Goal: Information Seeking & Learning: Check status

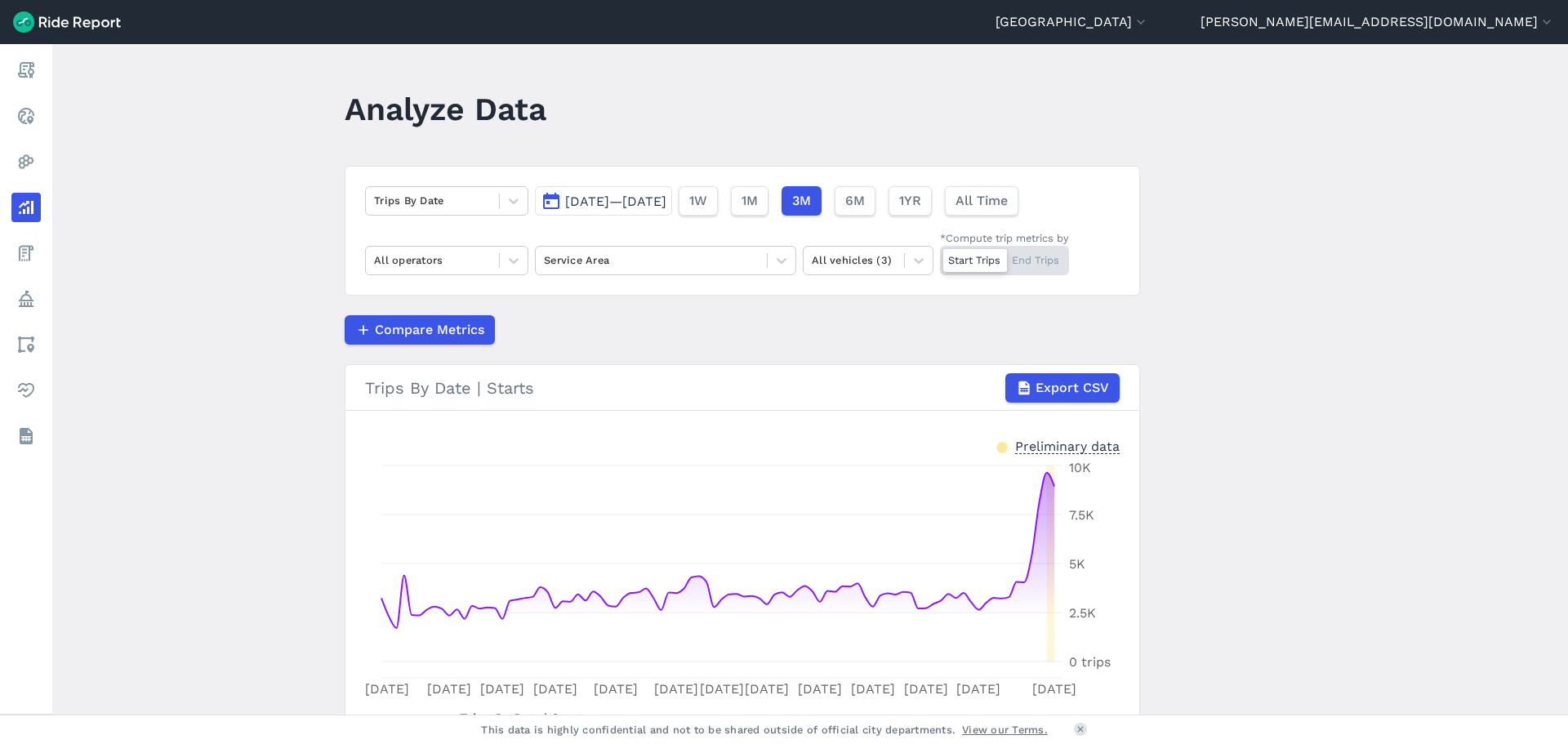
scroll to position [81, 0]
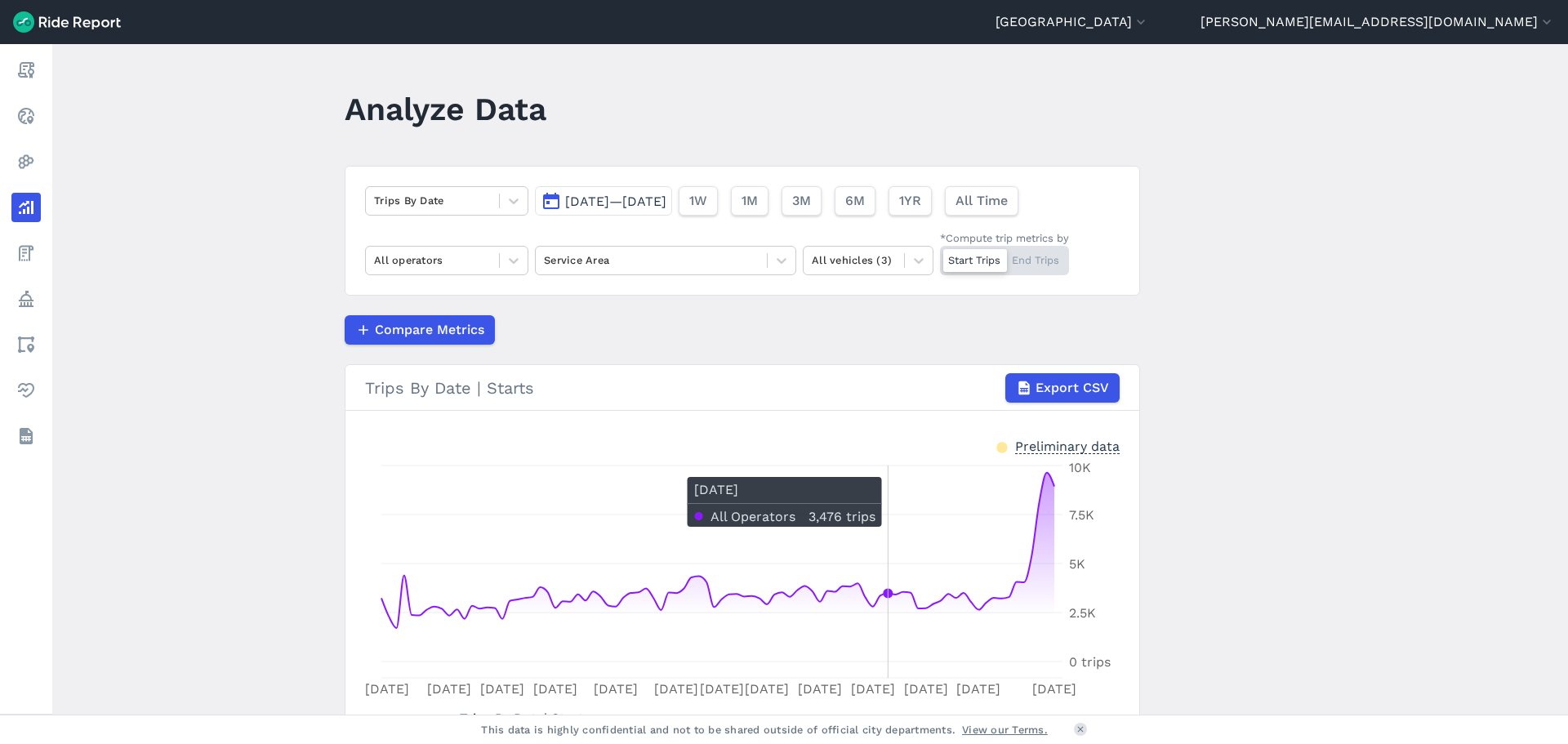
scroll to position [81, 0]
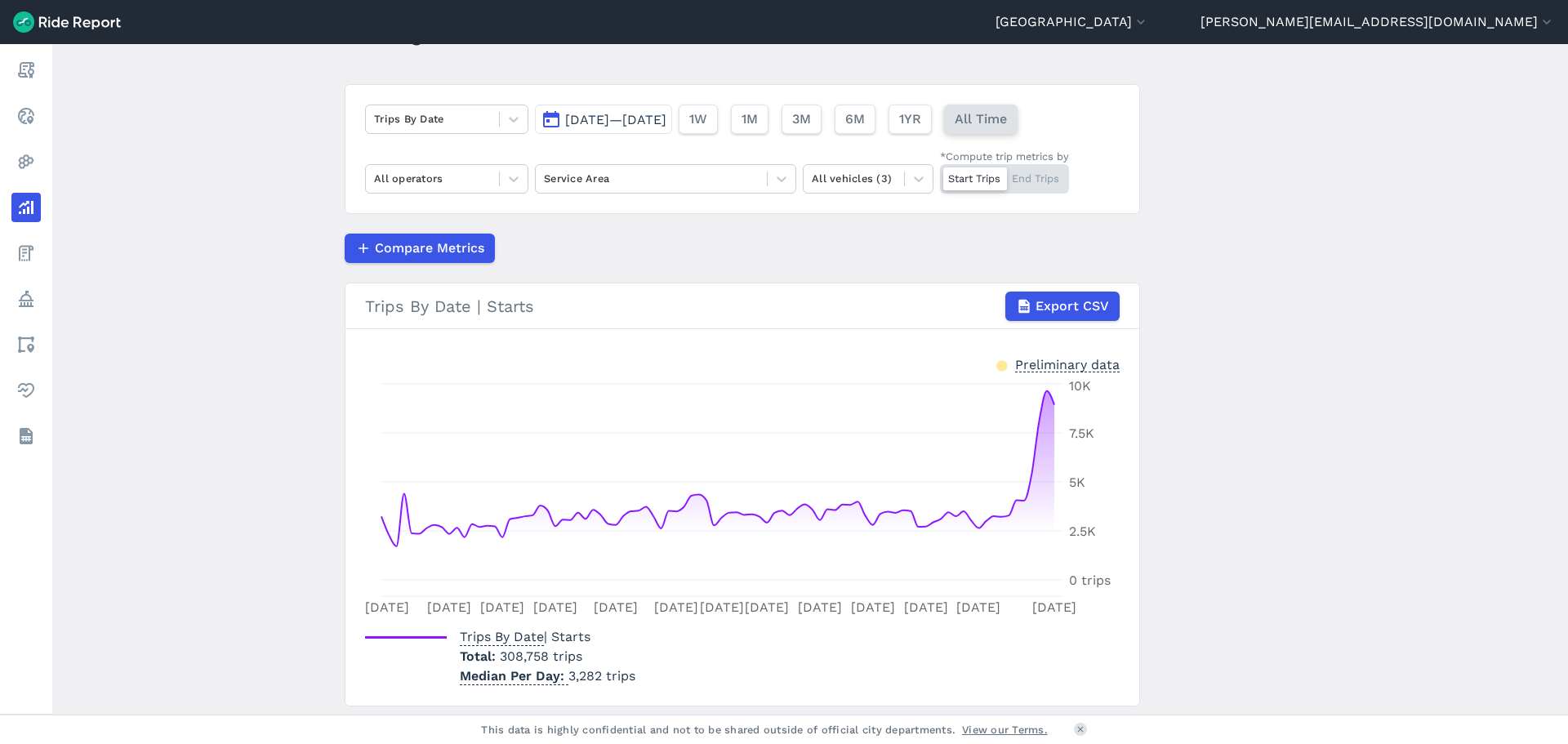
click at [1007, 126] on span "All Time" at bounding box center [981, 119] width 52 height 20
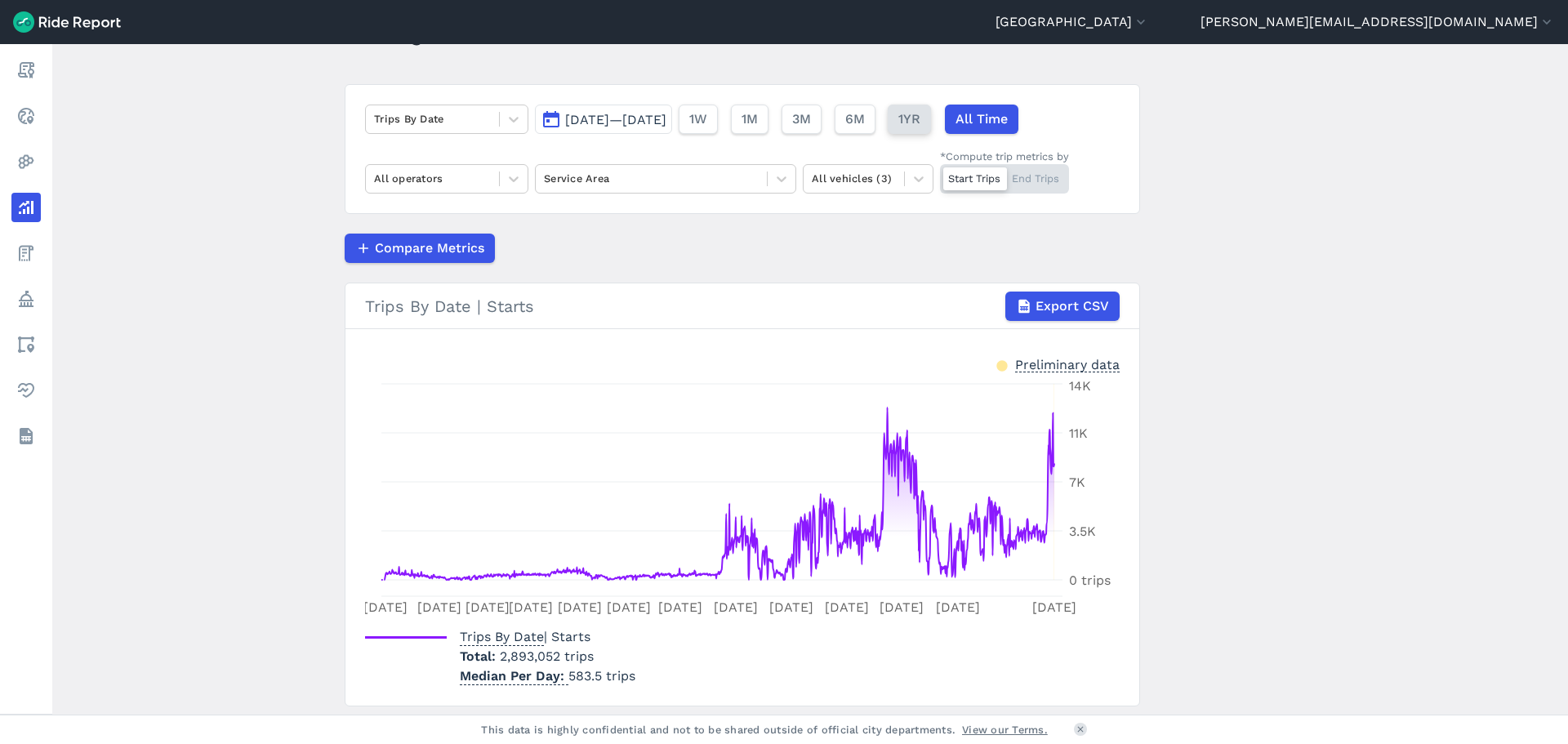
click at [920, 116] on span "1YR" at bounding box center [910, 119] width 22 height 20
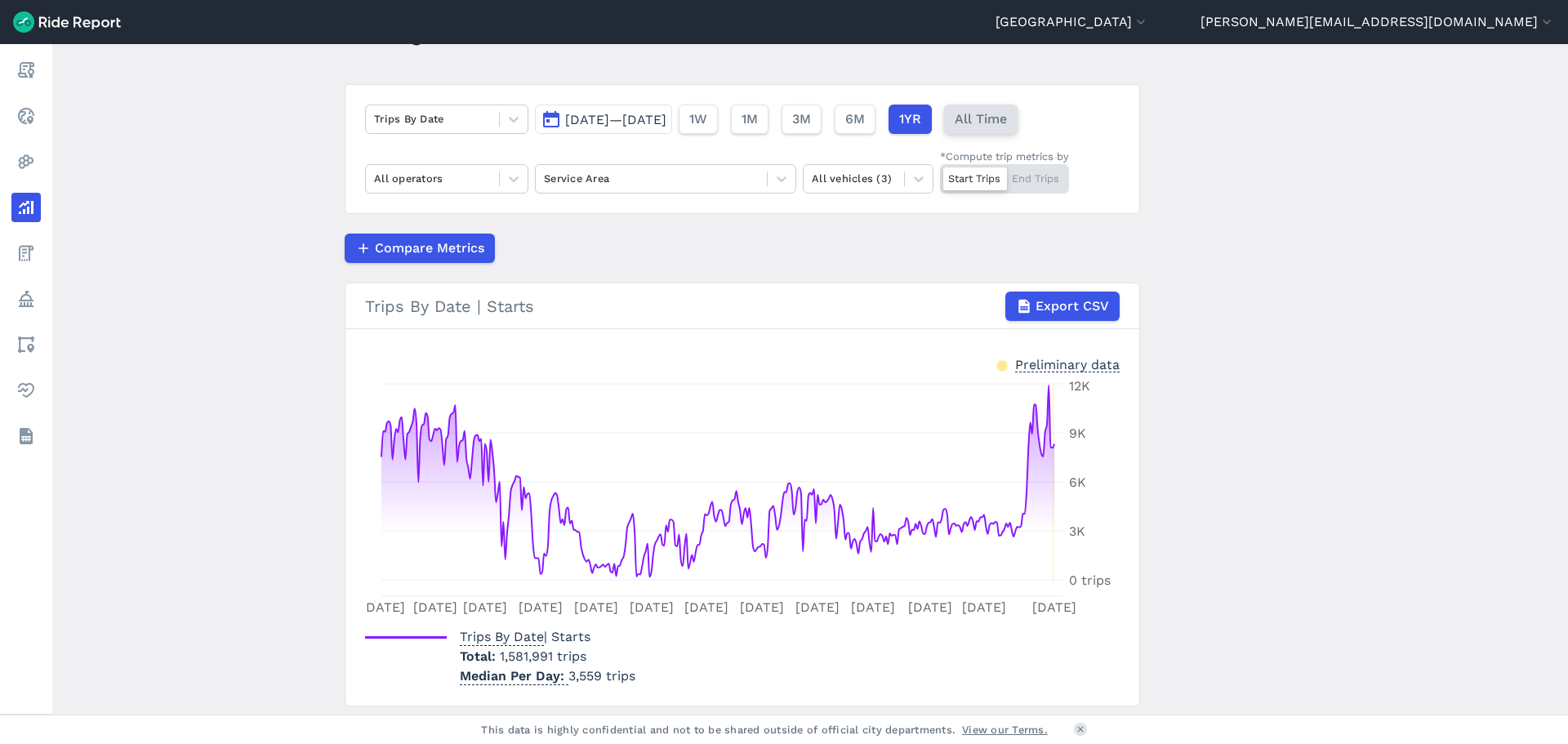
click at [1007, 113] on span "All Time" at bounding box center [981, 119] width 52 height 20
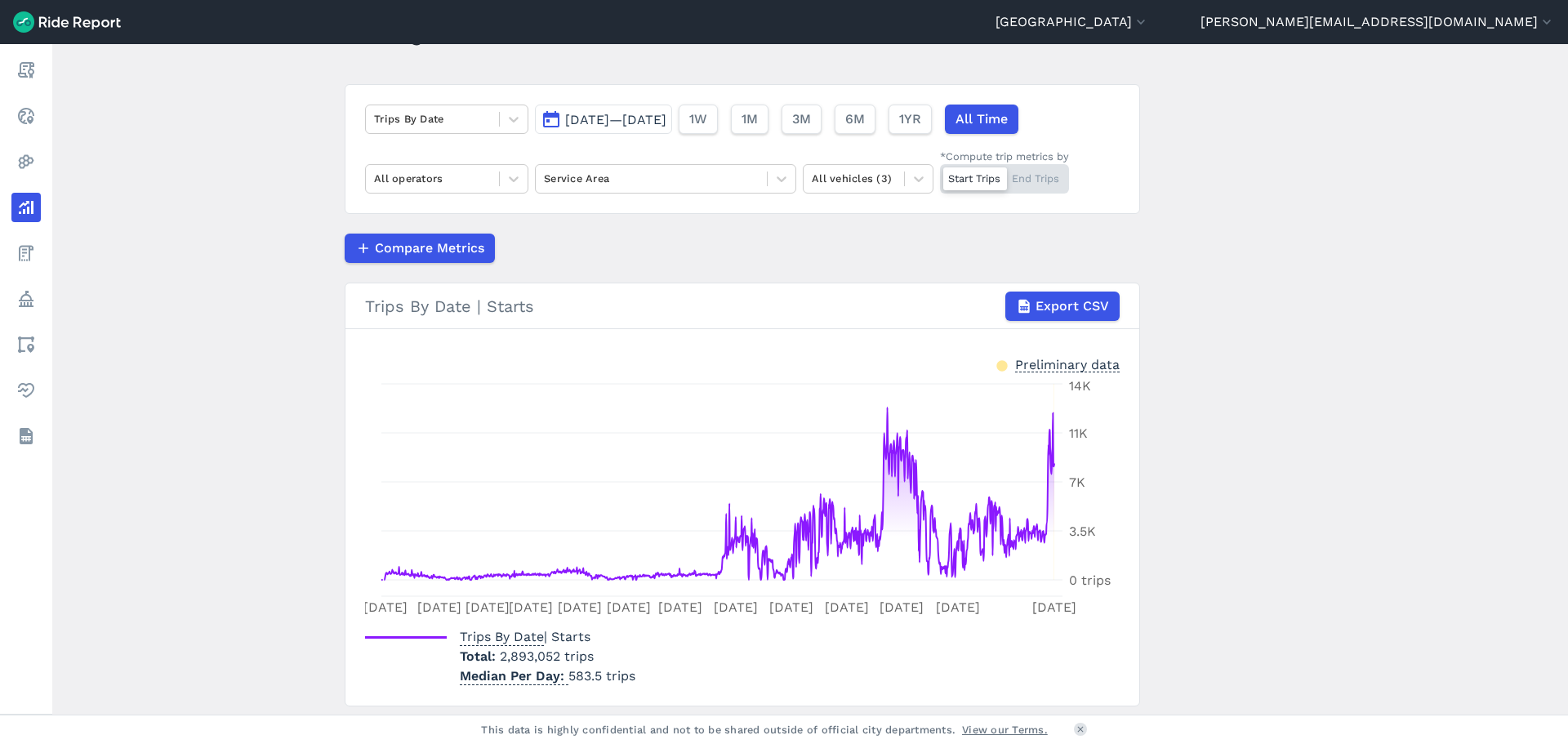
click at [667, 116] on span "[DATE]—[DATE]" at bounding box center [616, 119] width 101 height 15
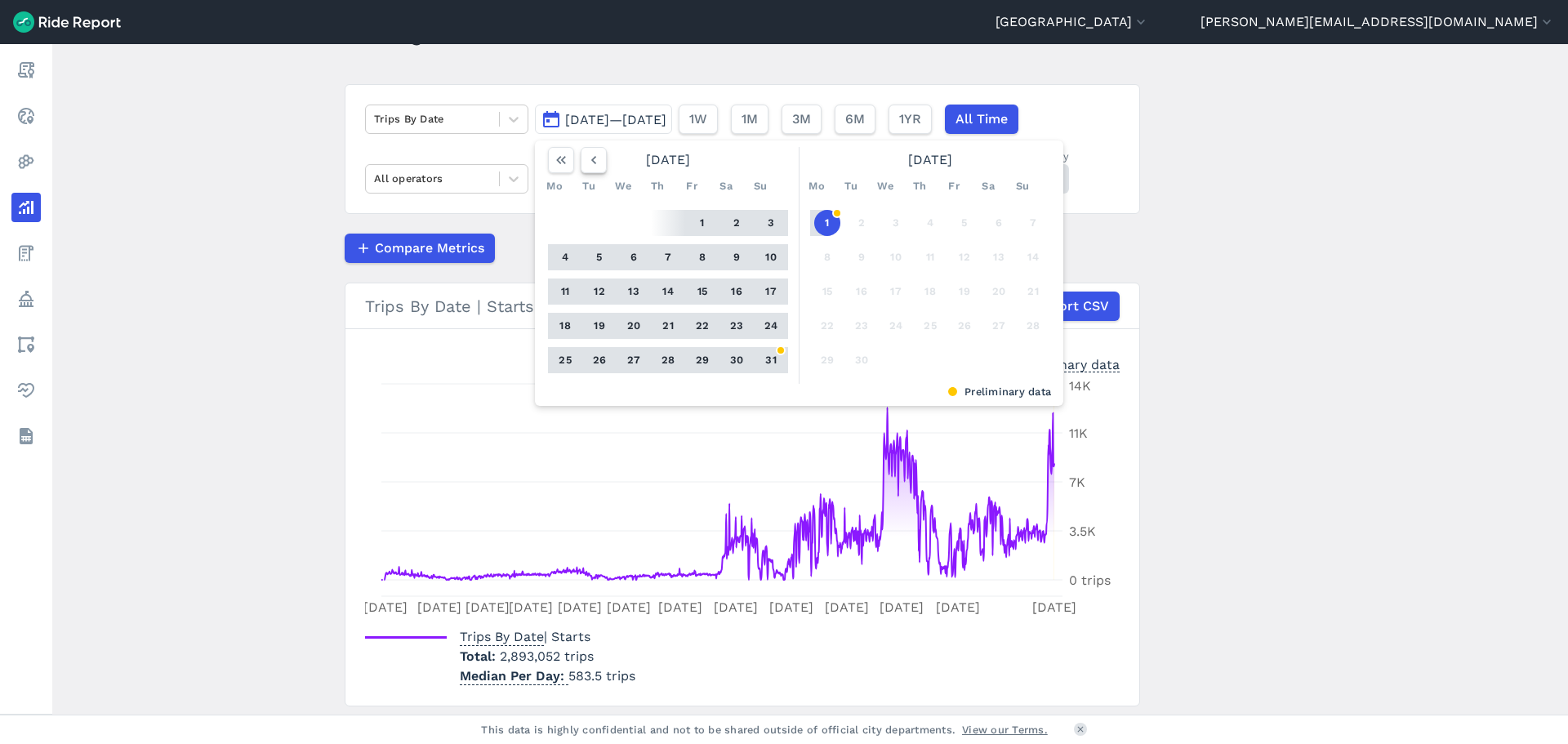
click at [585, 159] on icon "button" at bounding box center [593, 160] width 16 height 16
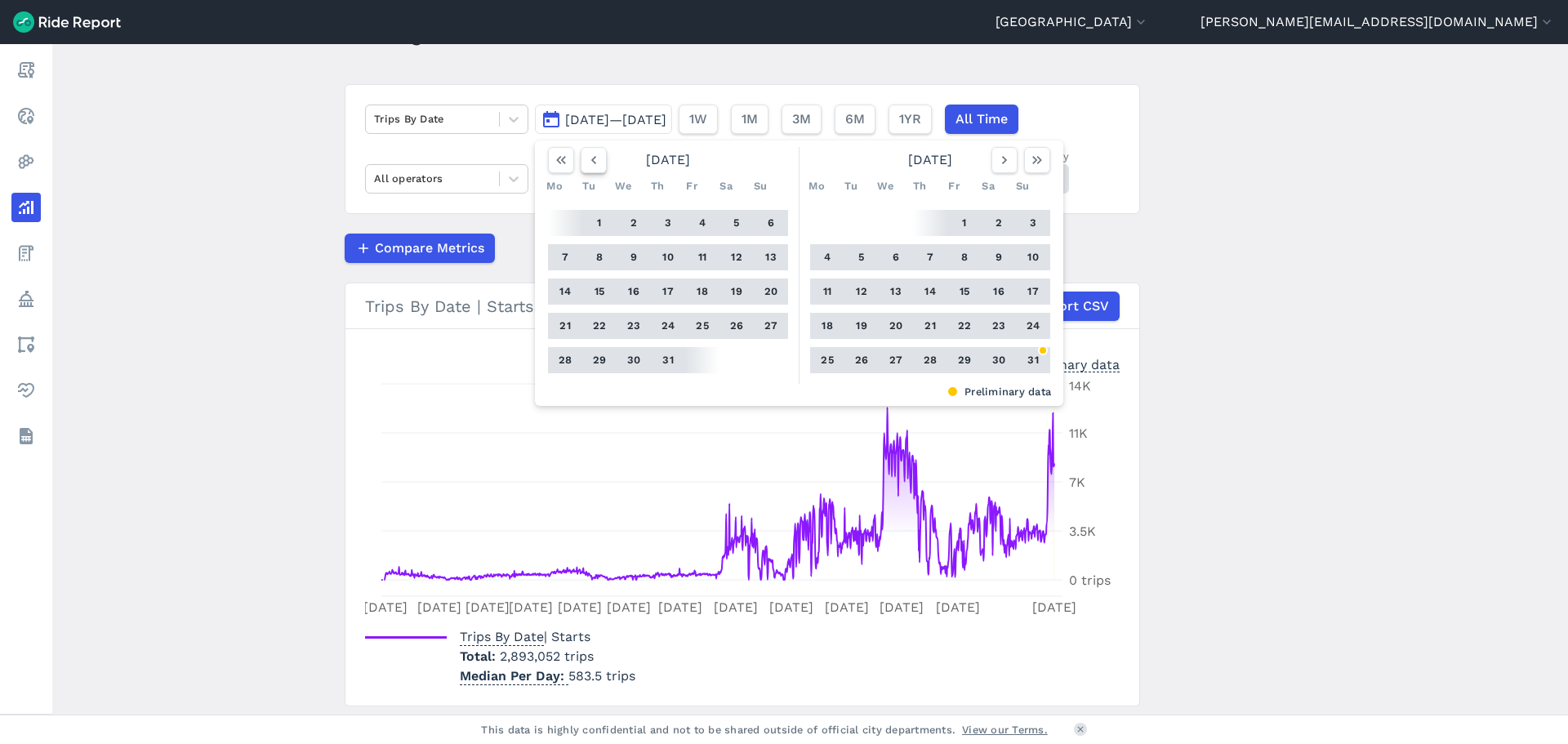
click at [585, 159] on icon "button" at bounding box center [593, 160] width 16 height 16
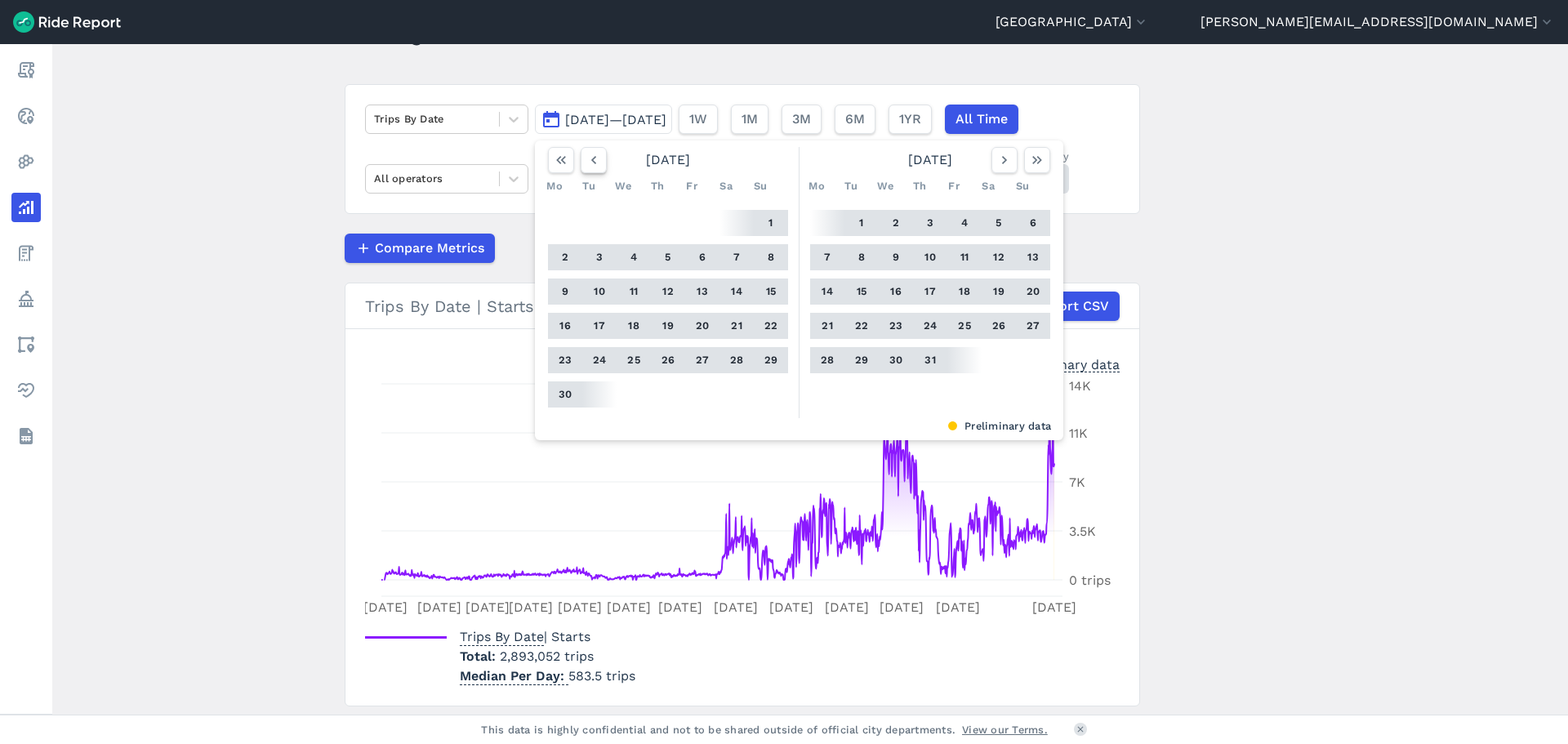
click at [585, 159] on icon "button" at bounding box center [593, 160] width 16 height 16
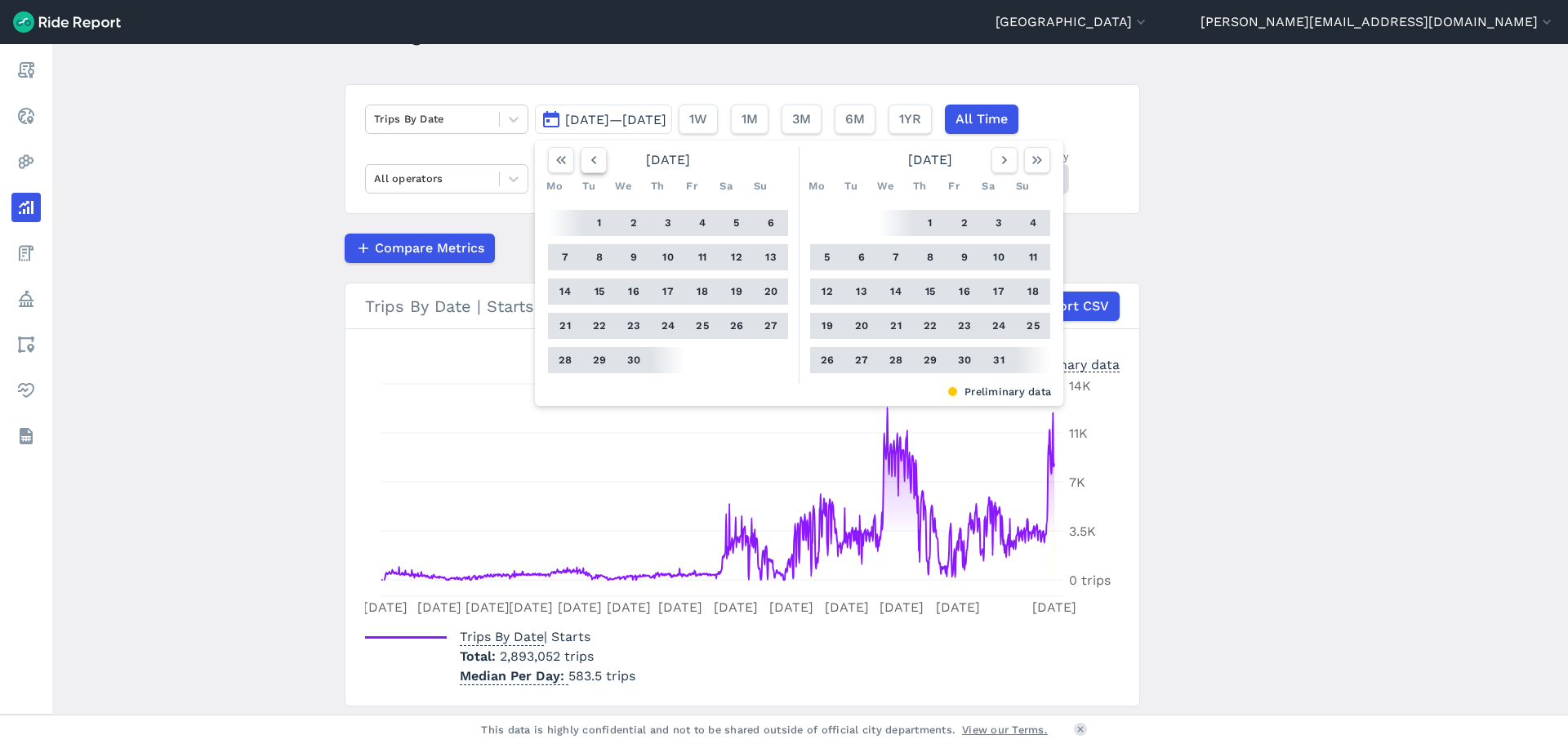
click at [585, 159] on icon "button" at bounding box center [593, 160] width 16 height 16
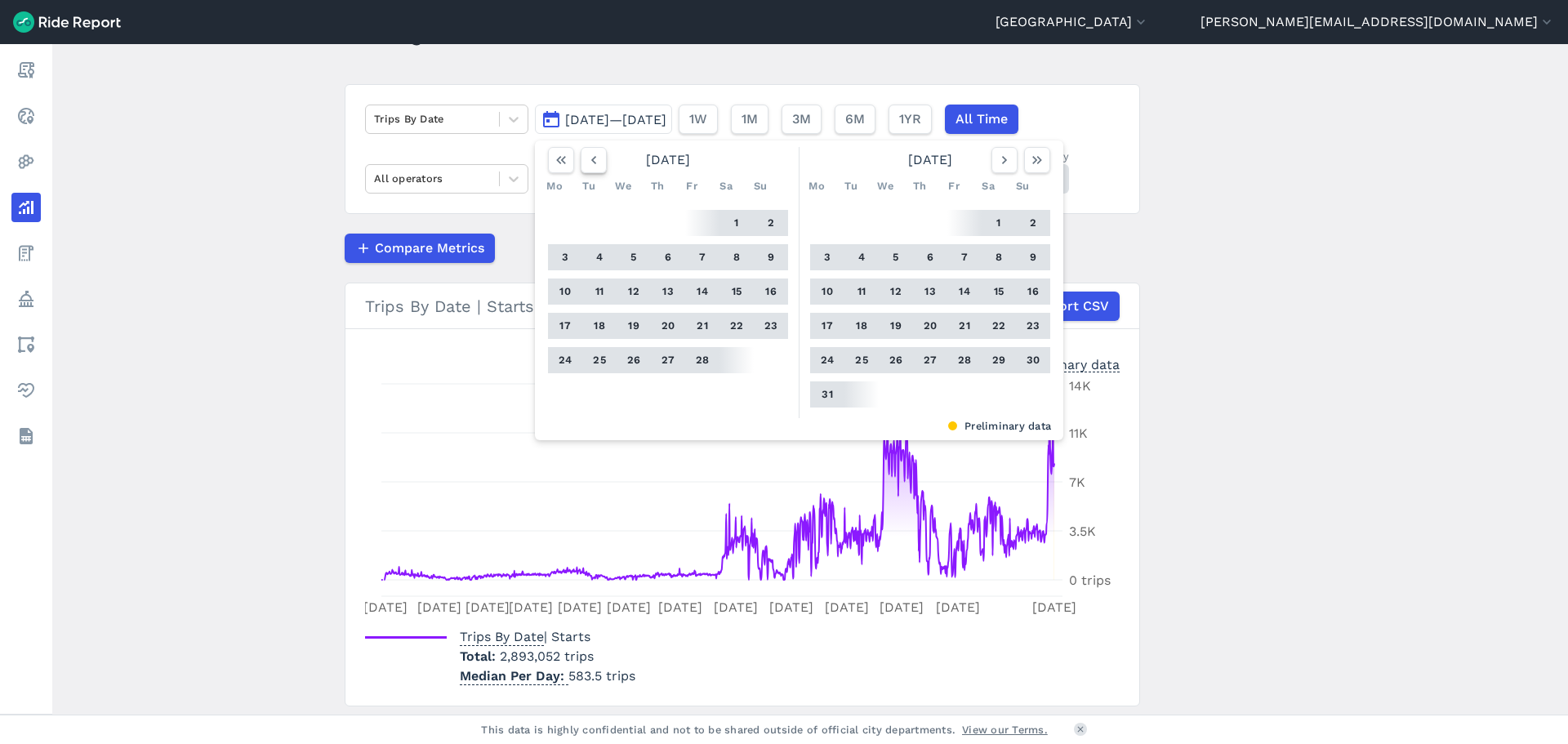
click at [585, 159] on icon "button" at bounding box center [593, 160] width 16 height 16
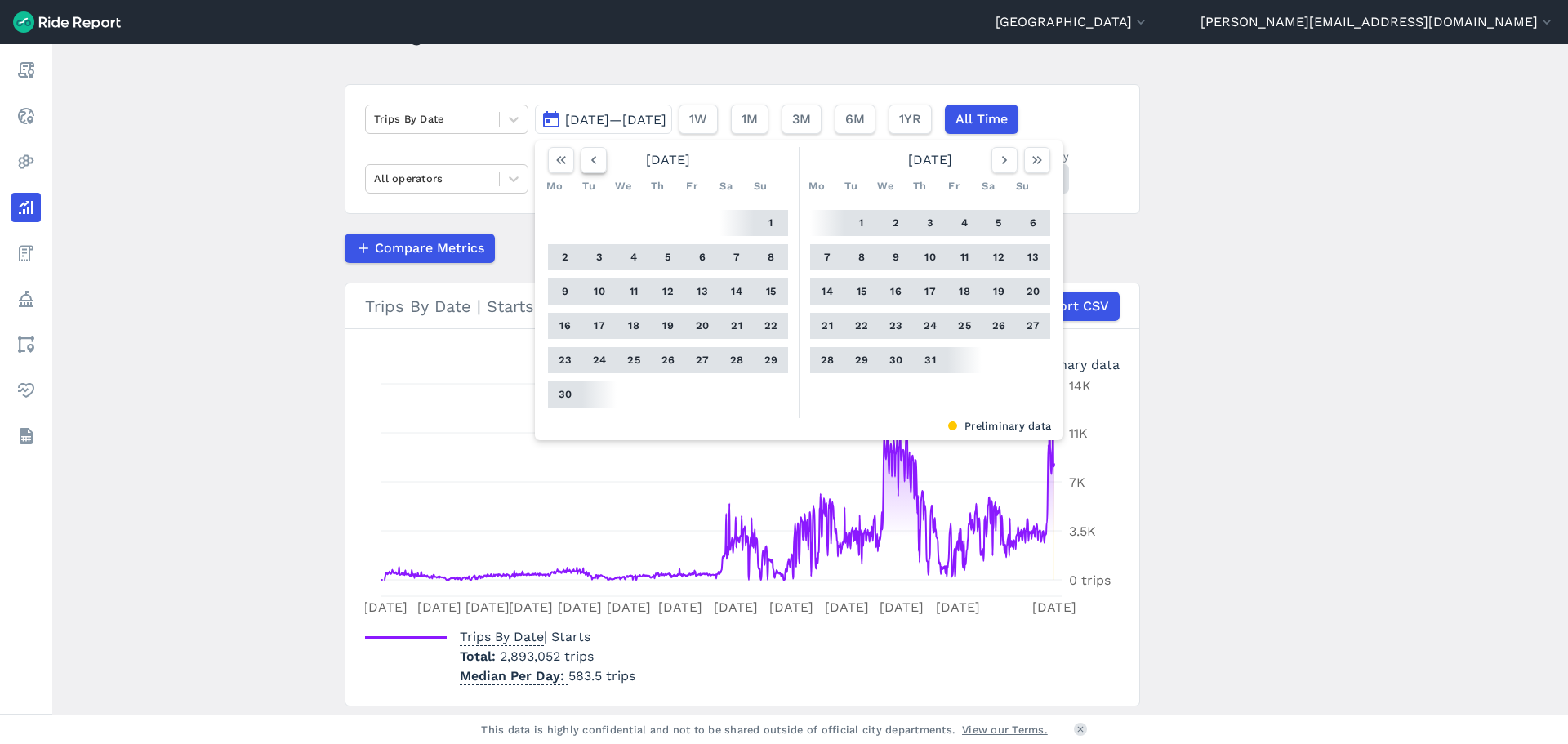
click at [585, 159] on icon "button" at bounding box center [593, 160] width 16 height 16
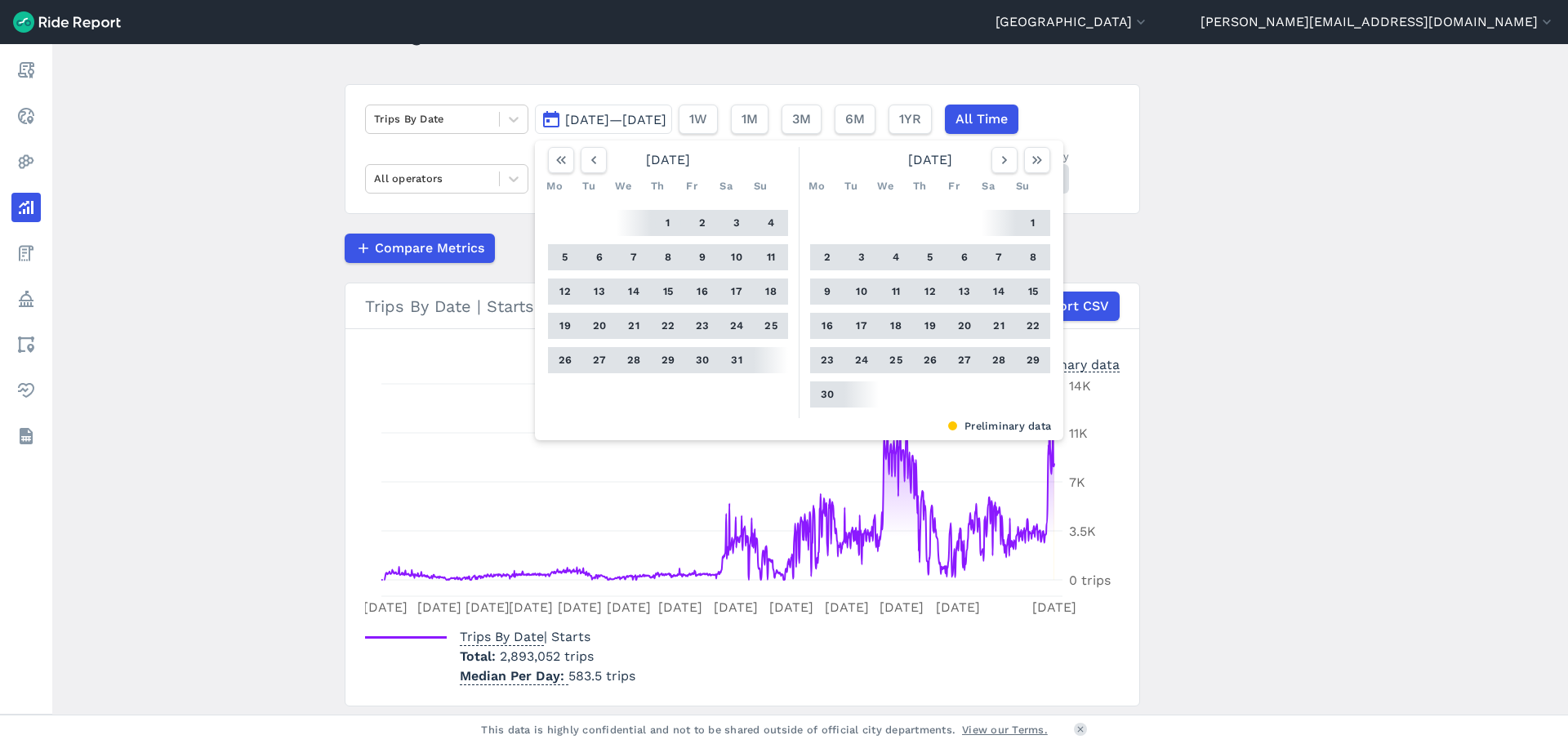
click at [663, 216] on button "1" at bounding box center [667, 222] width 26 height 26
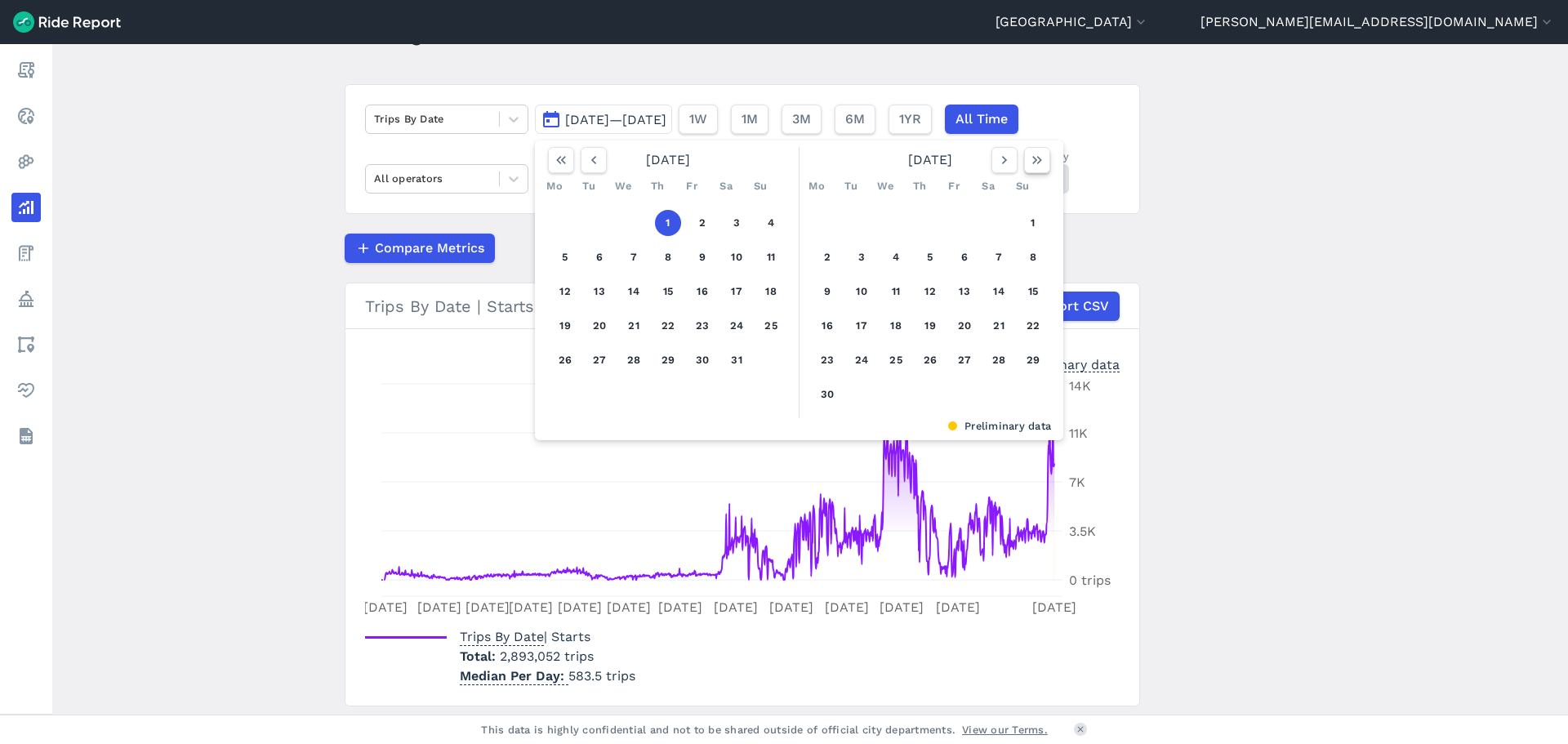
click at [1043, 157] on button "button" at bounding box center [1037, 160] width 26 height 26
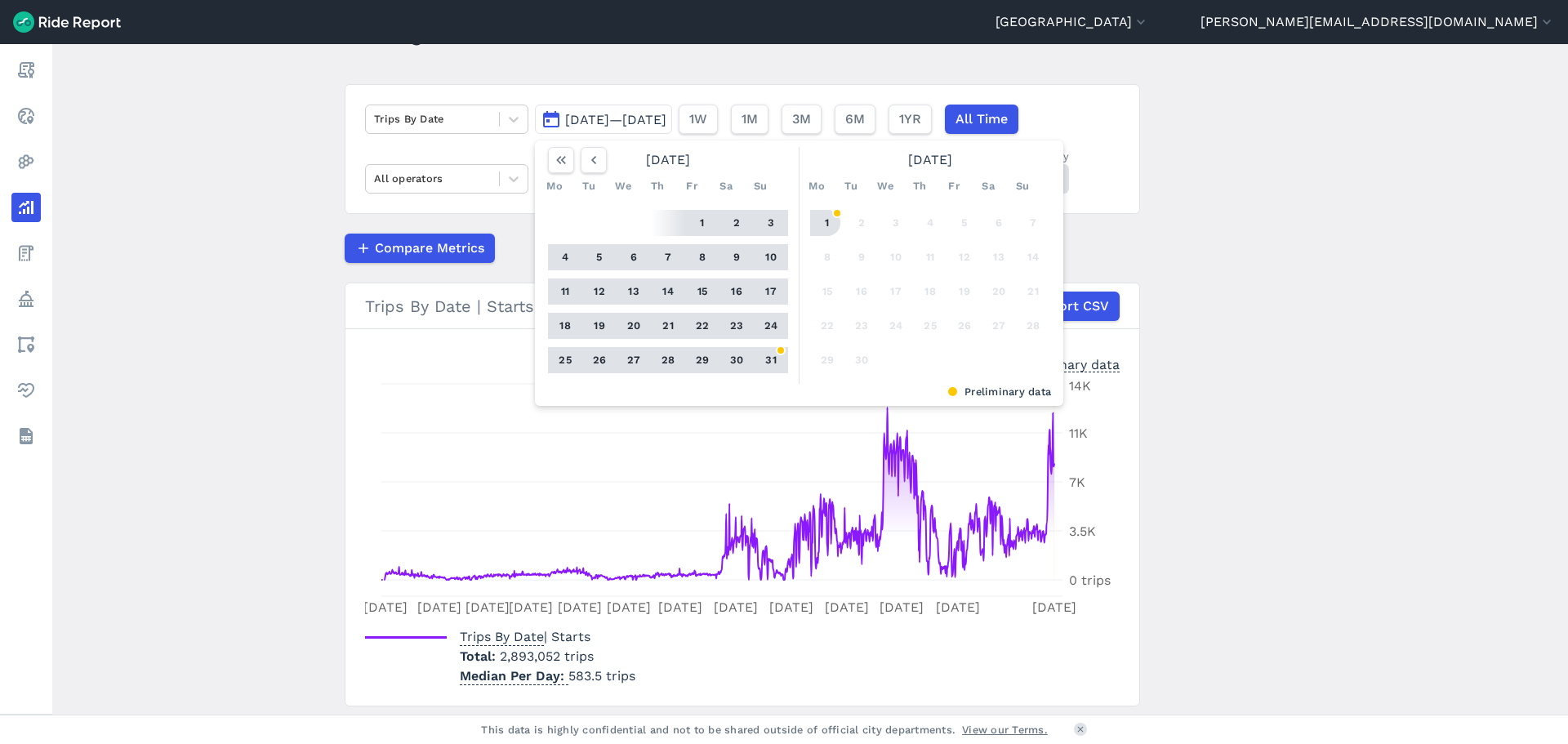
click at [823, 222] on button "1" at bounding box center [827, 222] width 26 height 26
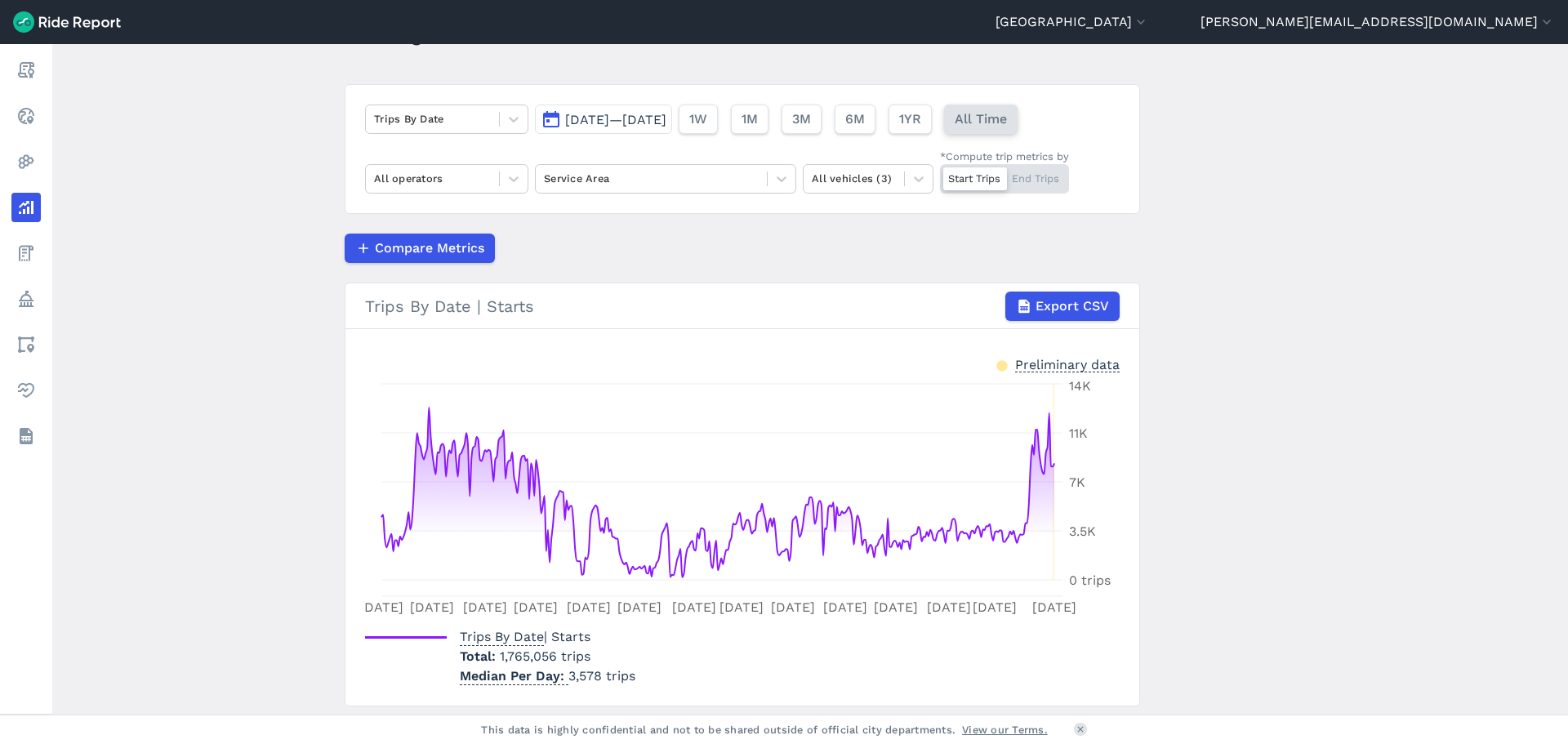
click at [1007, 115] on span "All Time" at bounding box center [981, 119] width 52 height 20
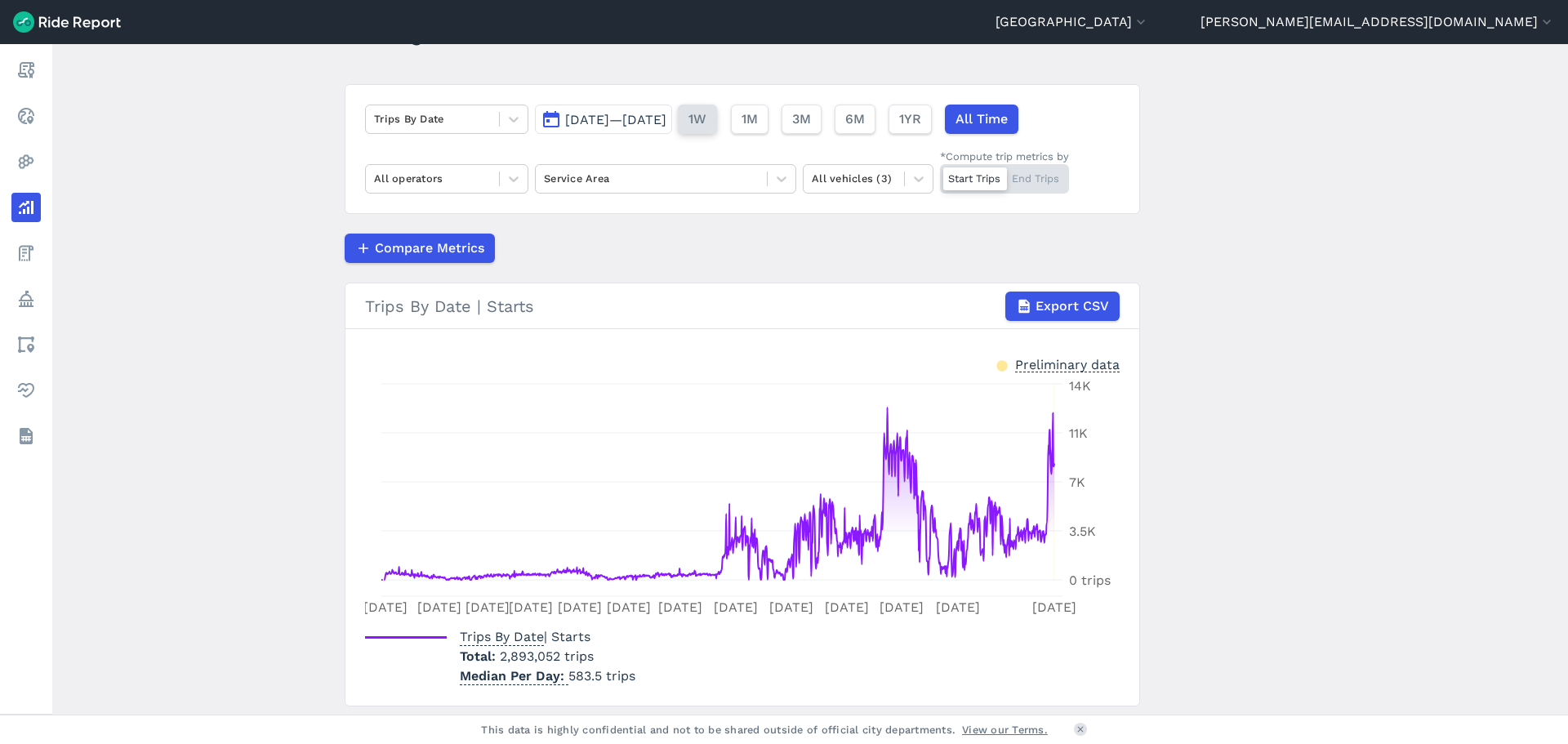
click at [706, 119] on span "1W" at bounding box center [697, 119] width 18 height 20
